Goal: Transaction & Acquisition: Subscribe to service/newsletter

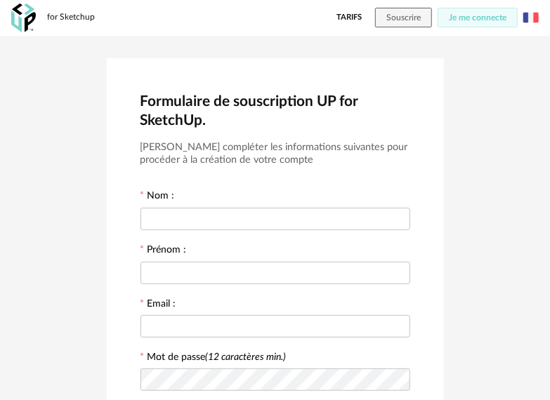
click at [349, 10] on link "Tarifs" at bounding box center [348, 18] width 25 height 20
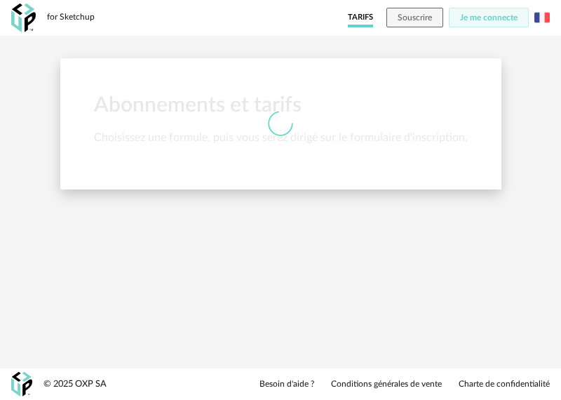
click at [330, 115] on div at bounding box center [280, 123] width 441 height 29
drag, startPoint x: 415, startPoint y: 46, endPoint x: 427, endPoint y: 36, distance: 16.4
click at [415, 46] on div "Abonnements et tarifs Choisissez une formule, puis vous serez dirigé sur le for…" at bounding box center [280, 124] width 561 height 177
click at [429, 18] on span "Souscrire" at bounding box center [415, 17] width 34 height 8
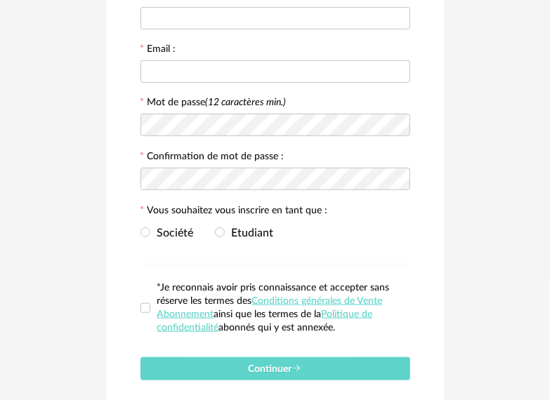
scroll to position [281, 0]
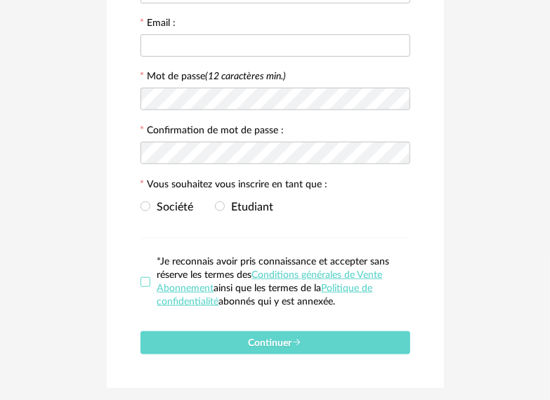
click at [145, 287] on span at bounding box center [145, 282] width 10 height 10
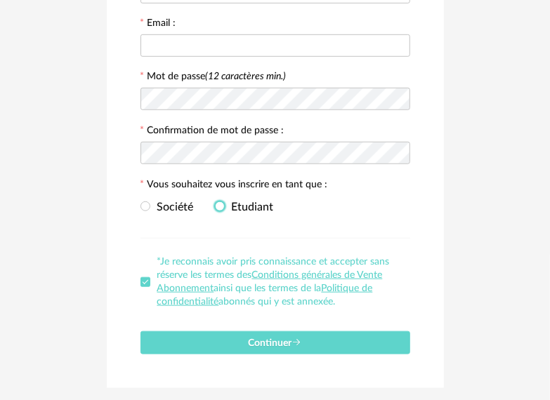
click at [222, 205] on span at bounding box center [220, 206] width 10 height 10
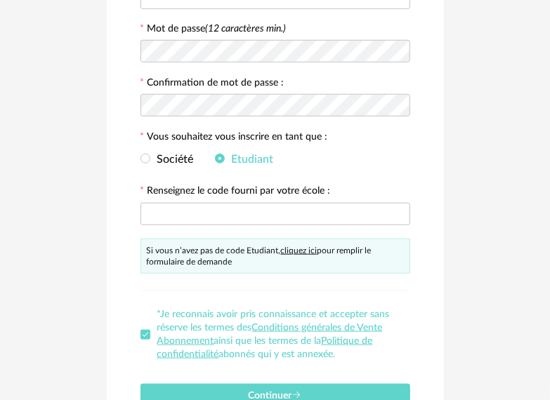
scroll to position [351, 0]
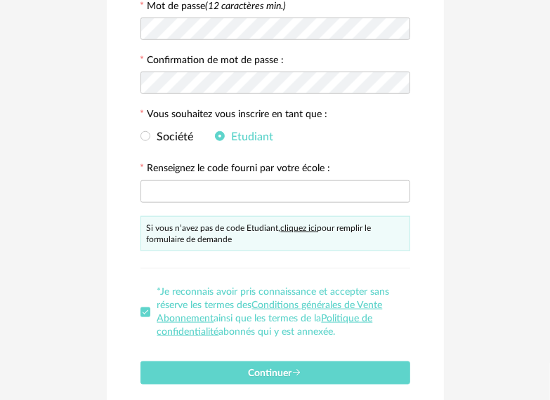
click at [299, 230] on link "cliquez ici" at bounding box center [299, 228] width 36 height 8
click at [147, 133] on span at bounding box center [145, 137] width 10 height 12
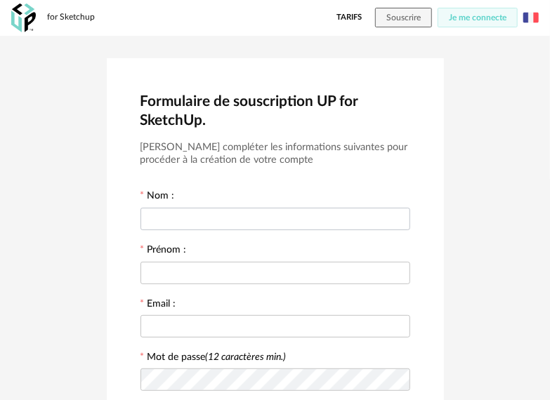
scroll to position [0, 0]
click at [336, 15] on link "Tarifs" at bounding box center [348, 18] width 25 height 20
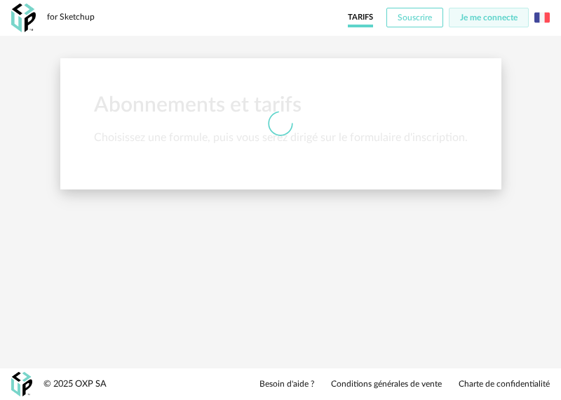
click at [400, 18] on span "Souscrire" at bounding box center [415, 17] width 34 height 8
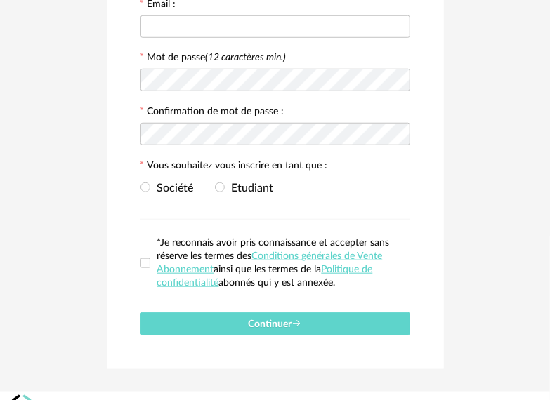
scroll to position [324, 0]
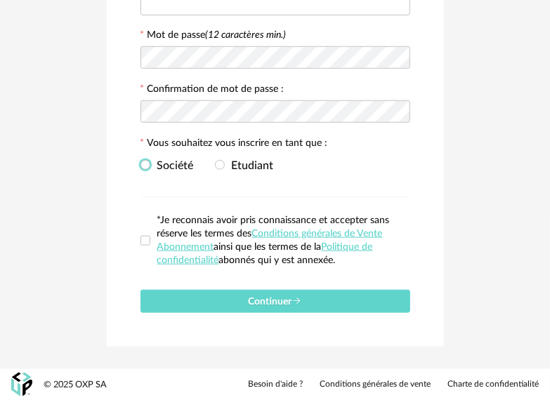
click at [177, 164] on span "Société" at bounding box center [172, 165] width 44 height 11
click at [151, 239] on span "*Je reconnais avoir pris connaissance et accepter sans réserve les termes des C…" at bounding box center [280, 240] width 260 height 53
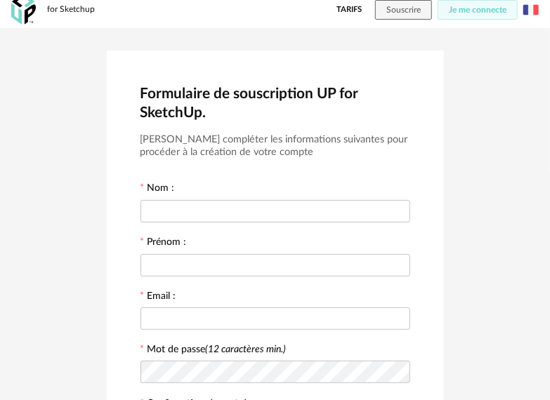
scroll to position [0, 0]
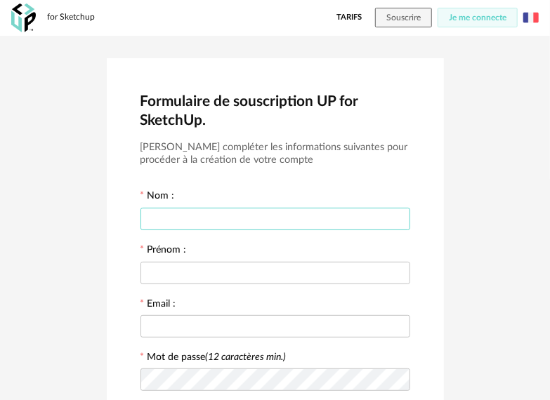
click at [188, 214] on input "text" at bounding box center [275, 219] width 270 height 22
click at [188, 215] on input "text" at bounding box center [275, 219] width 270 height 22
type input "*******"
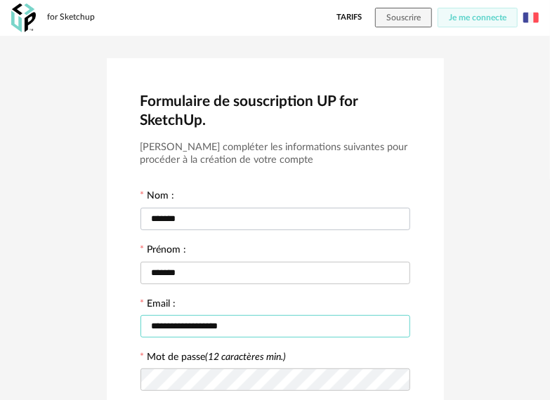
type input "**********"
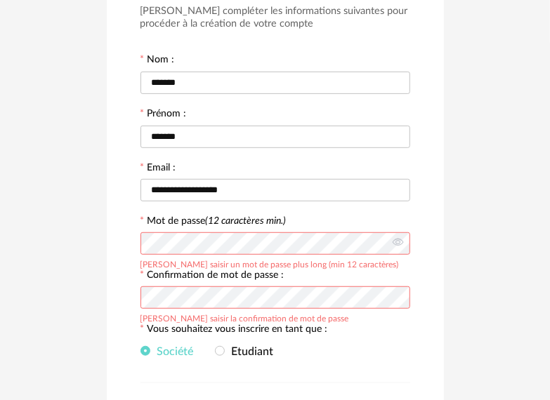
scroll to position [140, 0]
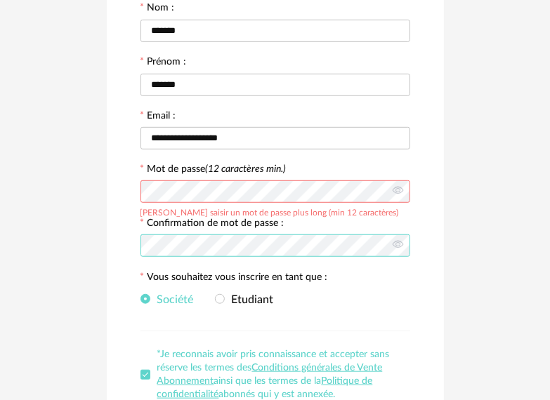
scroll to position [211, 0]
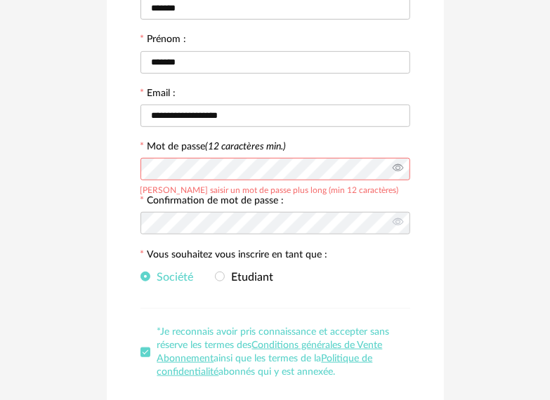
click at [396, 173] on icon at bounding box center [398, 169] width 18 height 28
click at [400, 224] on icon at bounding box center [398, 223] width 18 height 28
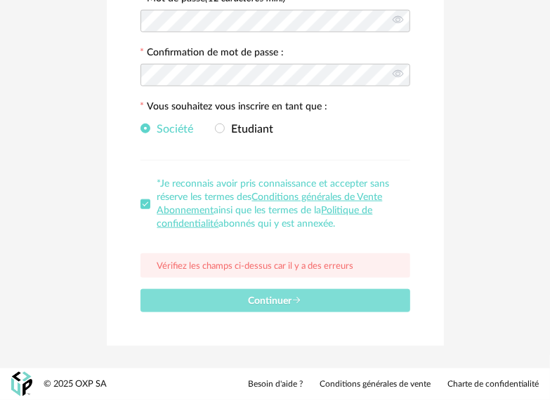
click at [243, 295] on button "Continuer" at bounding box center [275, 300] width 270 height 23
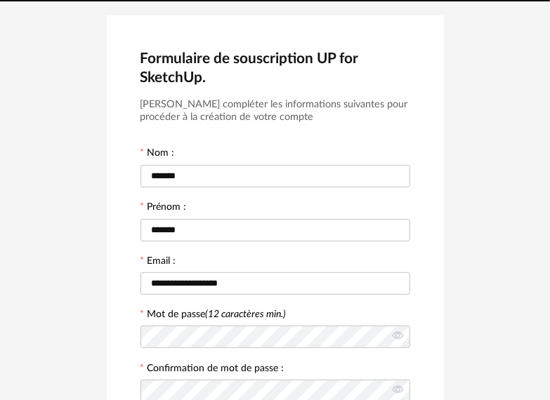
scroll to position [7, 0]
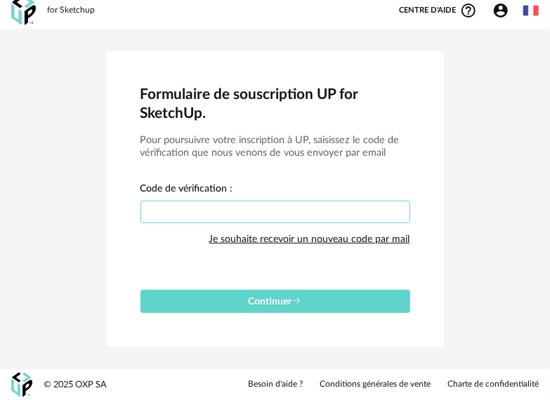
click at [223, 213] on input "text" at bounding box center [275, 212] width 270 height 22
paste input "****"
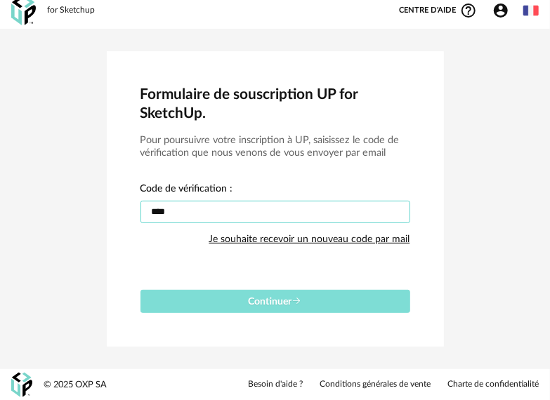
type input "****"
click at [300, 295] on button "Continuer" at bounding box center [275, 301] width 270 height 23
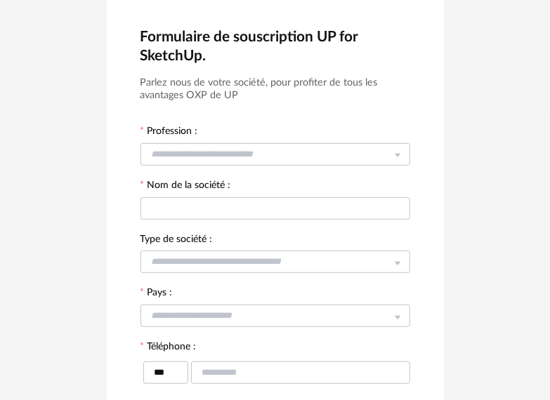
scroll to position [0, 0]
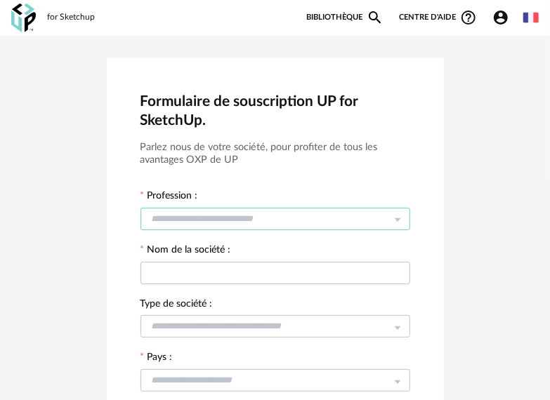
click at [218, 223] on input "text" at bounding box center [275, 219] width 270 height 22
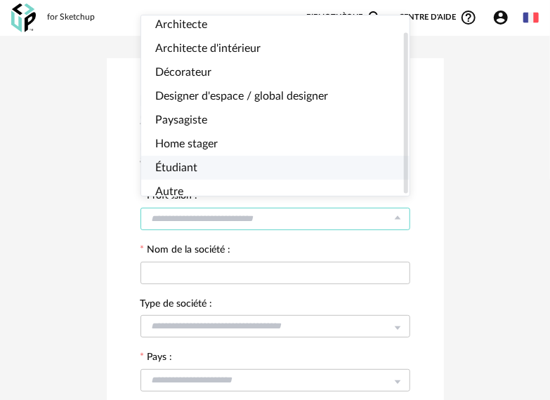
scroll to position [18, 0]
click at [166, 186] on span "Autre" at bounding box center [169, 191] width 28 height 11
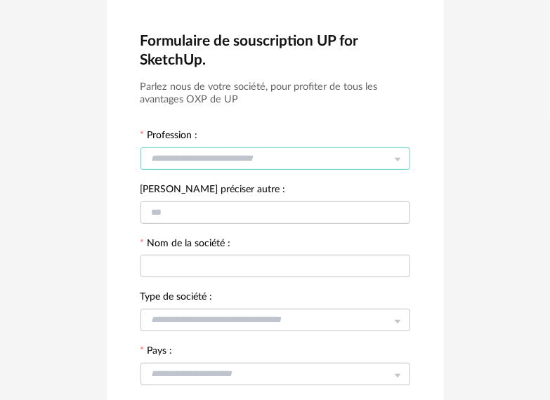
scroll to position [140, 0]
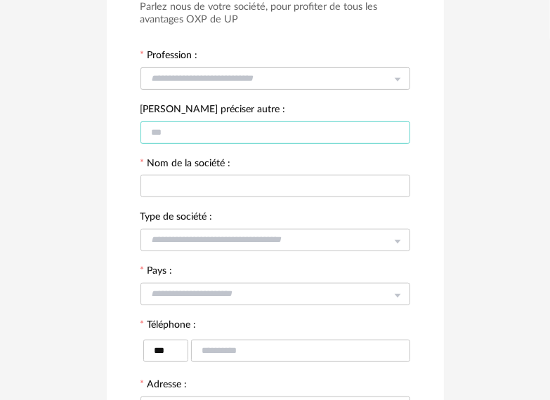
click at [198, 135] on input "text" at bounding box center [275, 132] width 270 height 22
drag, startPoint x: 227, startPoint y: 131, endPoint x: 243, endPoint y: 135, distance: 16.7
click at [229, 133] on input "text" at bounding box center [275, 132] width 270 height 22
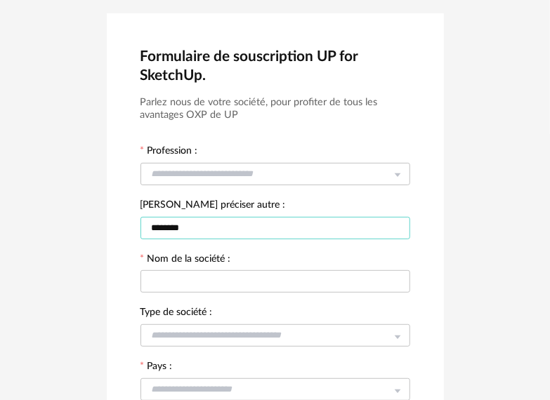
scroll to position [0, 0]
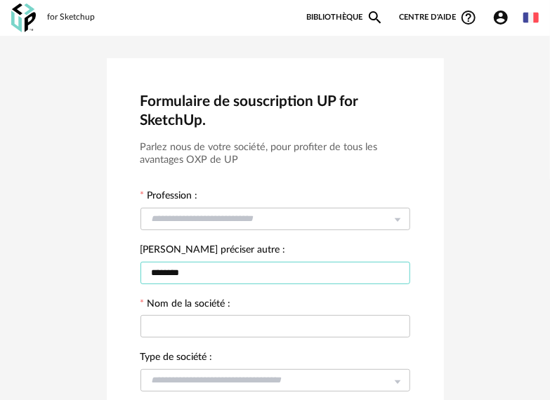
type input "********"
